Goal: Information Seeking & Learning: Learn about a topic

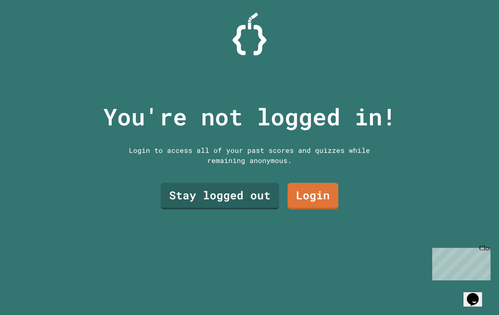
click at [255, 203] on link "Stay logged out" at bounding box center [220, 196] width 118 height 27
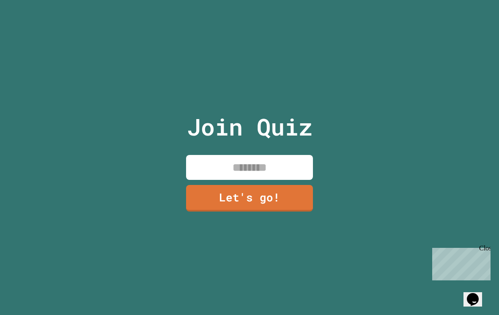
click at [282, 180] on input at bounding box center [249, 167] width 127 height 25
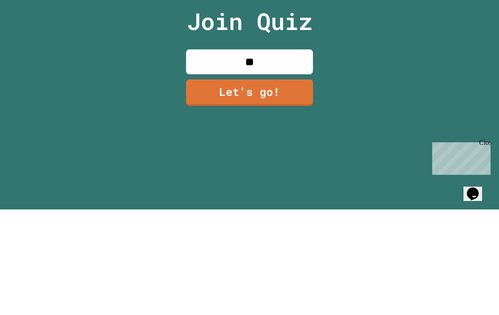
type input "***"
click at [293, 185] on link "Let's go!" at bounding box center [249, 198] width 127 height 27
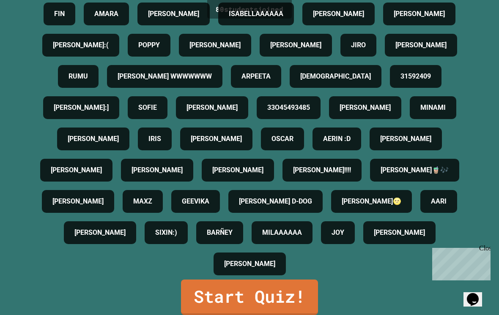
click at [294, 298] on link "Start Quiz!" at bounding box center [249, 298] width 137 height 36
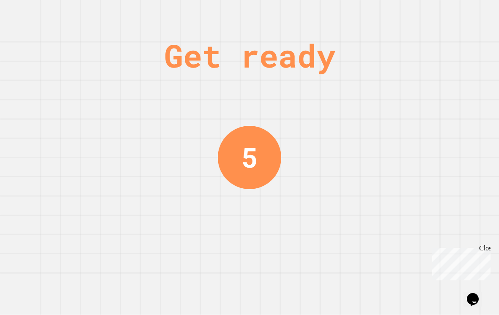
scroll to position [0, 0]
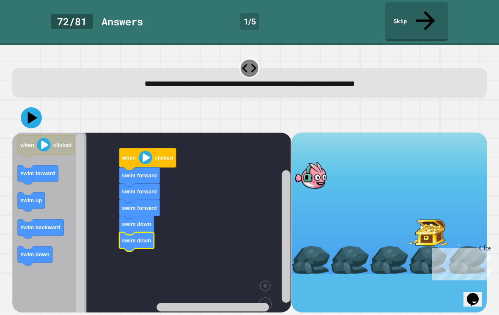
click at [33, 107] on icon at bounding box center [31, 117] width 21 height 21
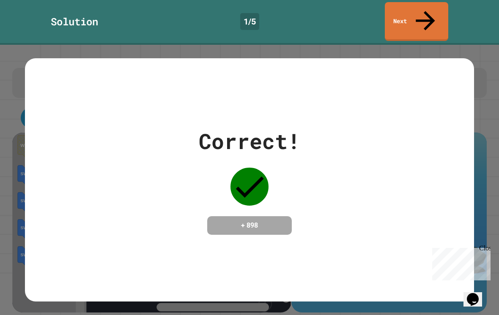
click at [424, 3] on link "Next" at bounding box center [416, 21] width 63 height 39
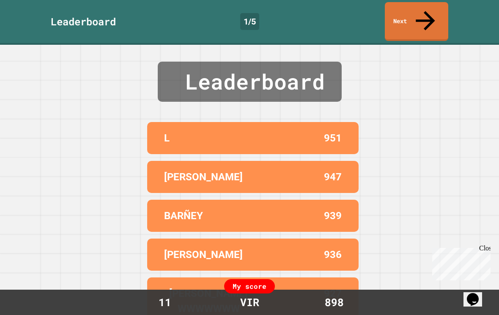
click at [424, 11] on icon at bounding box center [425, 20] width 19 height 19
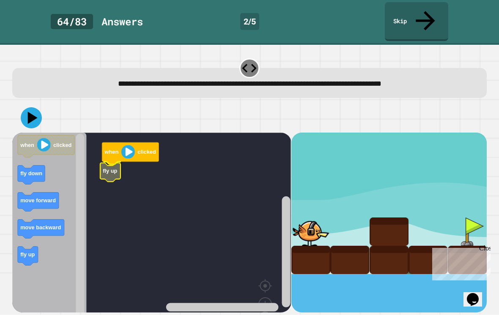
click at [115, 163] on icon "Blockly Workspace" at bounding box center [110, 172] width 20 height 19
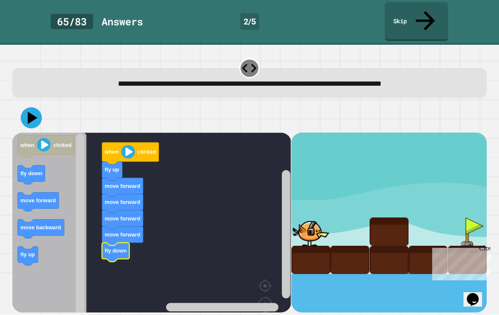
click at [31, 107] on icon at bounding box center [31, 117] width 21 height 21
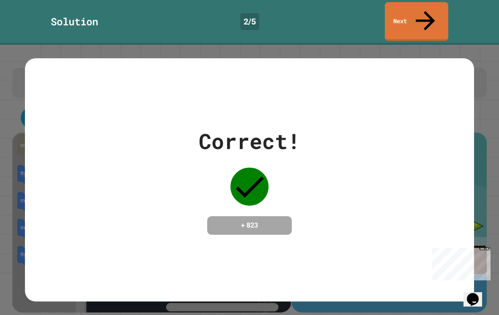
click at [422, 10] on icon at bounding box center [425, 20] width 29 height 29
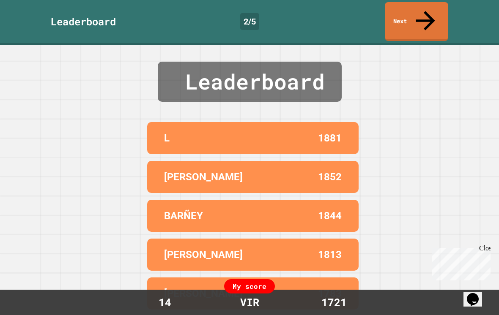
click at [430, 15] on link "Next" at bounding box center [416, 21] width 63 height 39
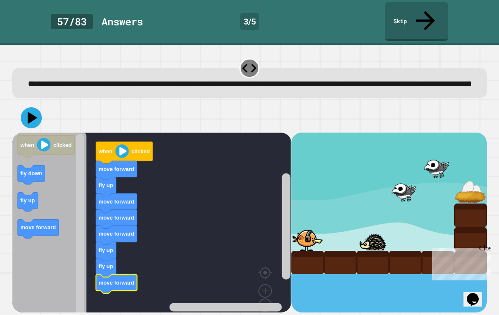
click at [35, 115] on icon at bounding box center [31, 117] width 21 height 21
click at [99, 262] on icon "Blockly Workspace" at bounding box center [109, 271] width 20 height 19
click at [25, 112] on icon at bounding box center [31, 117] width 21 height 21
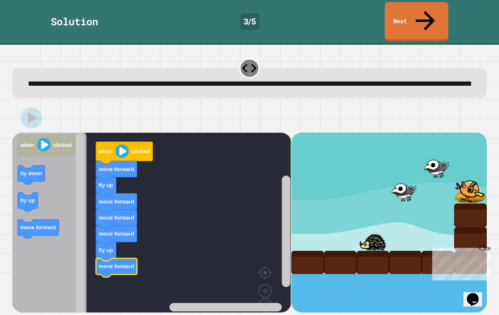
click at [418, 15] on link "Next" at bounding box center [416, 21] width 63 height 39
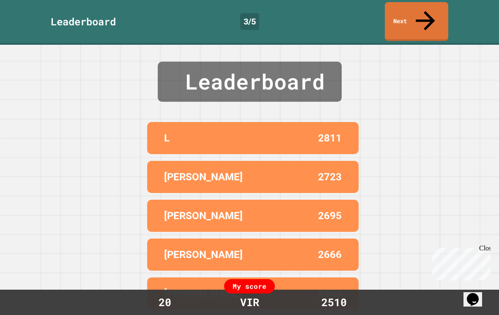
click at [420, 16] on link "Next" at bounding box center [416, 21] width 63 height 39
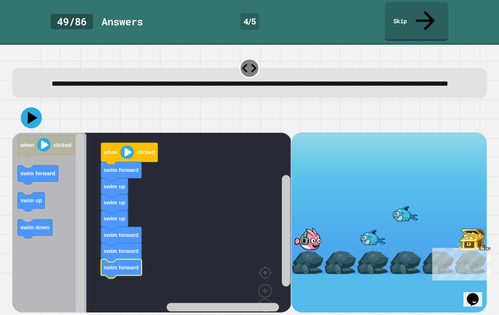
click at [29, 112] on icon at bounding box center [33, 118] width 10 height 12
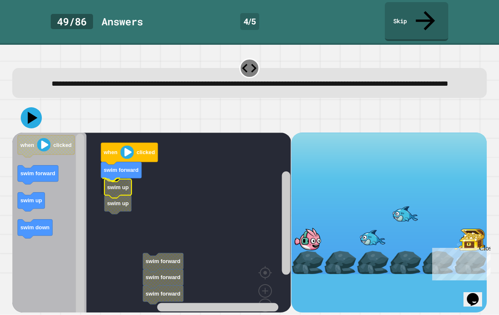
click at [121, 200] on text "swim up" at bounding box center [118, 203] width 22 height 6
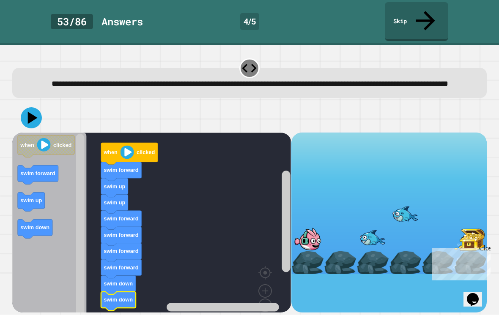
click at [34, 115] on icon at bounding box center [31, 117] width 21 height 21
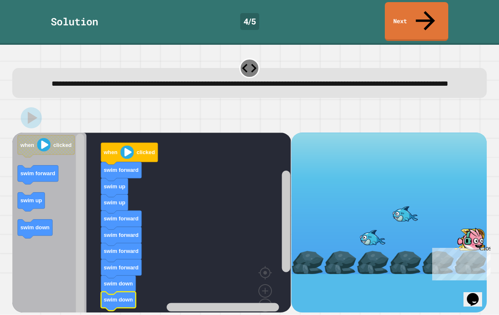
click at [433, 13] on link "Next" at bounding box center [416, 21] width 63 height 39
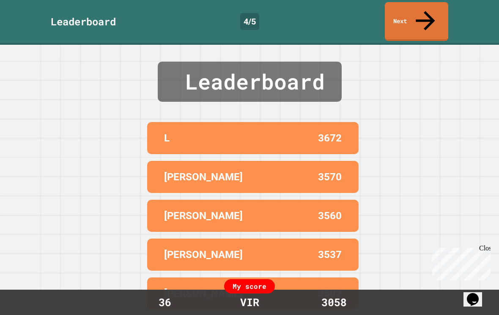
click at [428, 12] on icon at bounding box center [425, 20] width 29 height 29
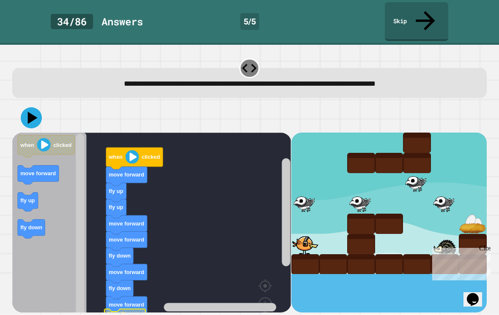
click at [128, 309] on icon "Blockly Workspace" at bounding box center [124, 318] width 41 height 19
click at [28, 107] on icon at bounding box center [31, 117] width 21 height 21
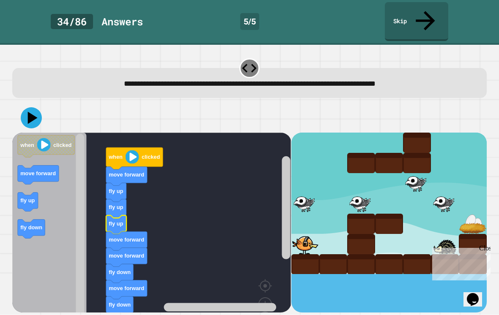
click at [34, 107] on icon at bounding box center [31, 117] width 21 height 21
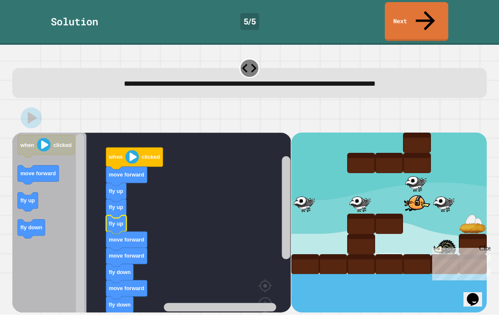
click at [427, 6] on link "Next" at bounding box center [416, 21] width 63 height 39
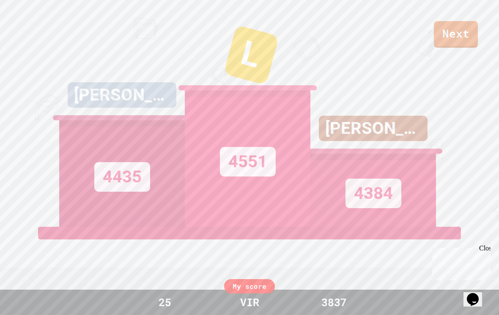
click at [456, 26] on link "Next" at bounding box center [456, 34] width 44 height 27
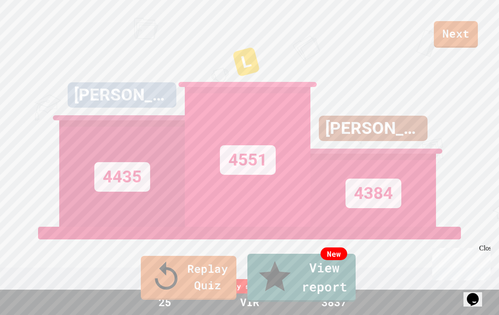
click at [351, 294] on link "New View report" at bounding box center [301, 278] width 108 height 48
